Goal: Task Accomplishment & Management: Use online tool/utility

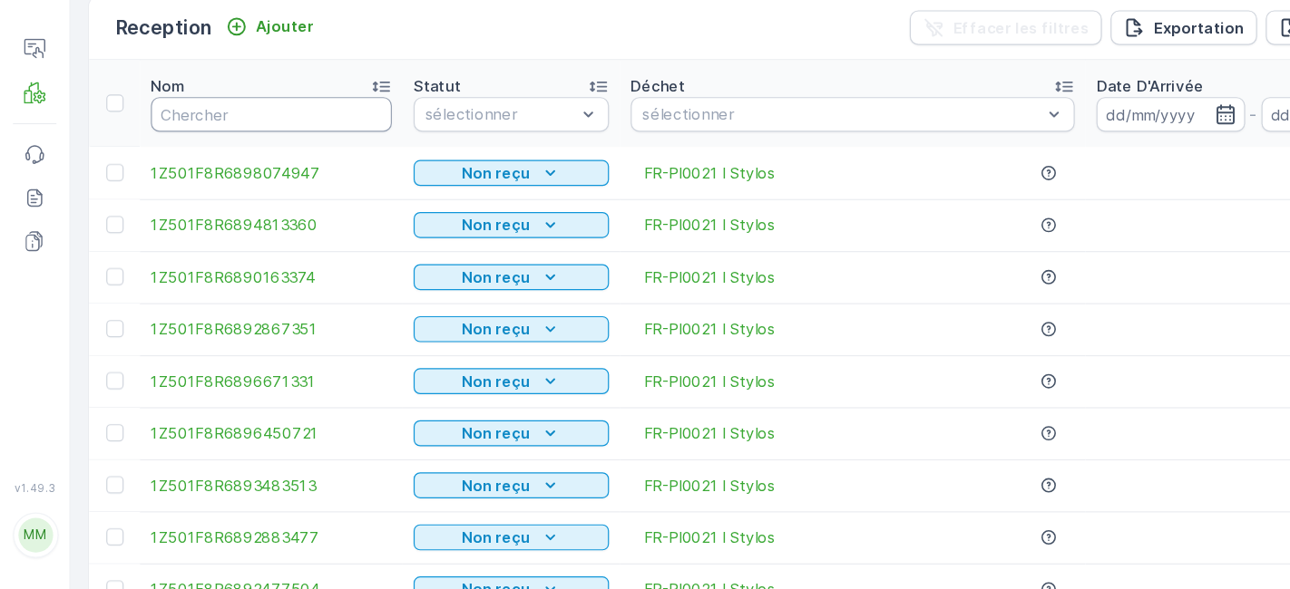
click at [232, 189] on input "text" at bounding box center [226, 192] width 201 height 29
type input "6754"
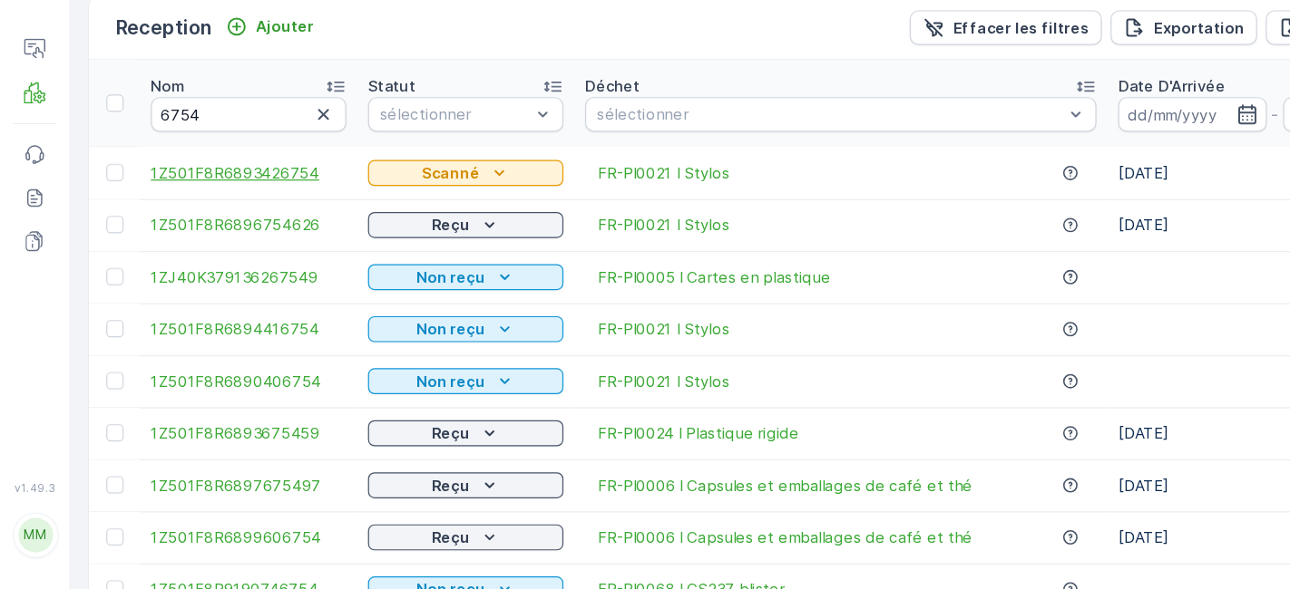
click at [215, 238] on span "1Z501F8R6893426754" at bounding box center [207, 241] width 163 height 18
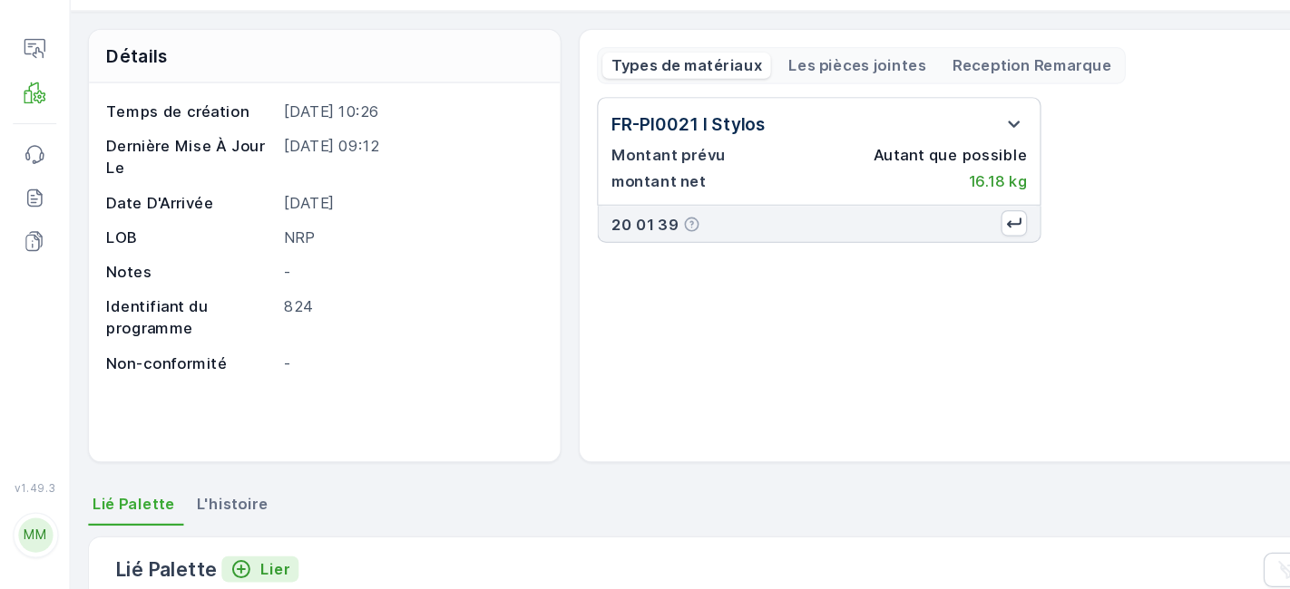
click at [228, 567] on p "Lier" at bounding box center [230, 572] width 24 height 18
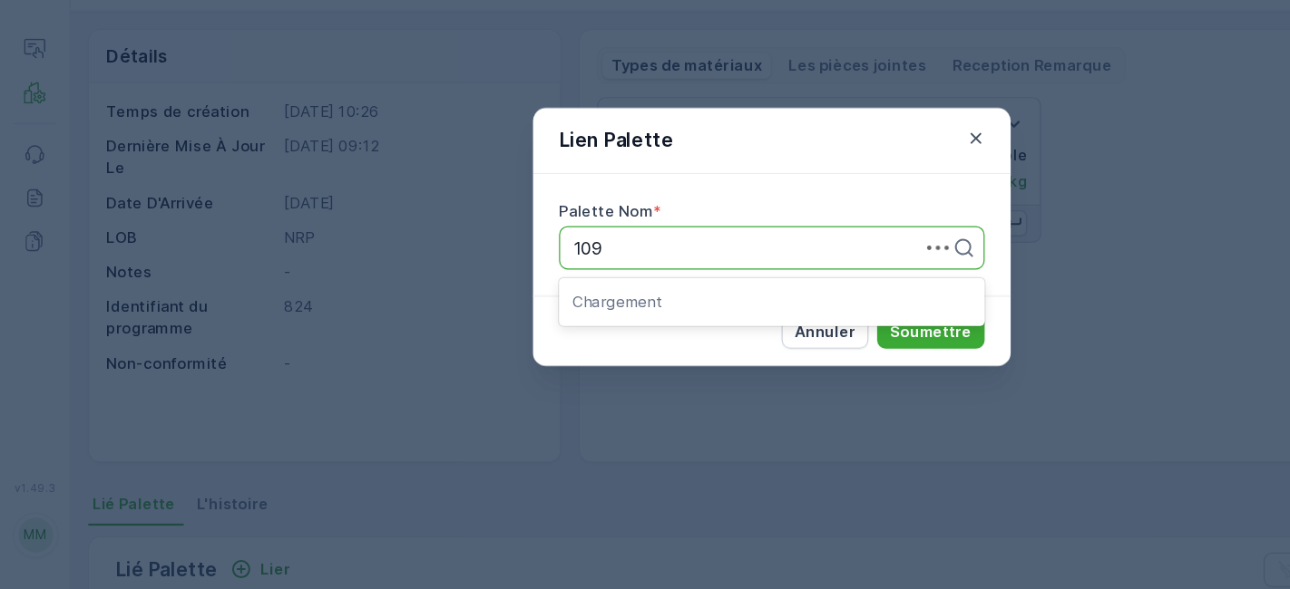
type input "1097"
click at [552, 347] on span "Parcel #1097" at bounding box center [522, 348] width 88 height 16
click at [795, 368] on p "Soumettre" at bounding box center [778, 374] width 68 height 18
